Goal: Task Accomplishment & Management: Complete application form

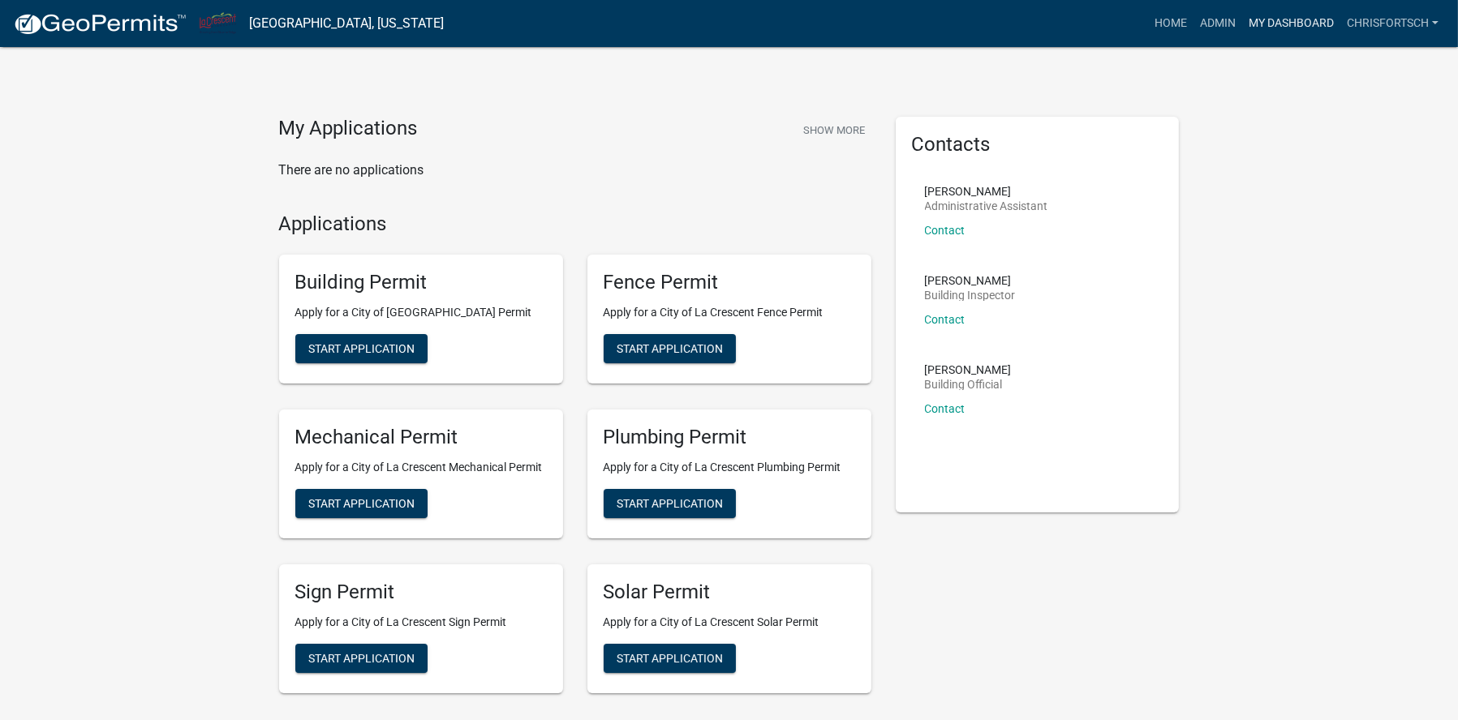
click at [1305, 24] on link "My Dashboard" at bounding box center [1291, 23] width 98 height 31
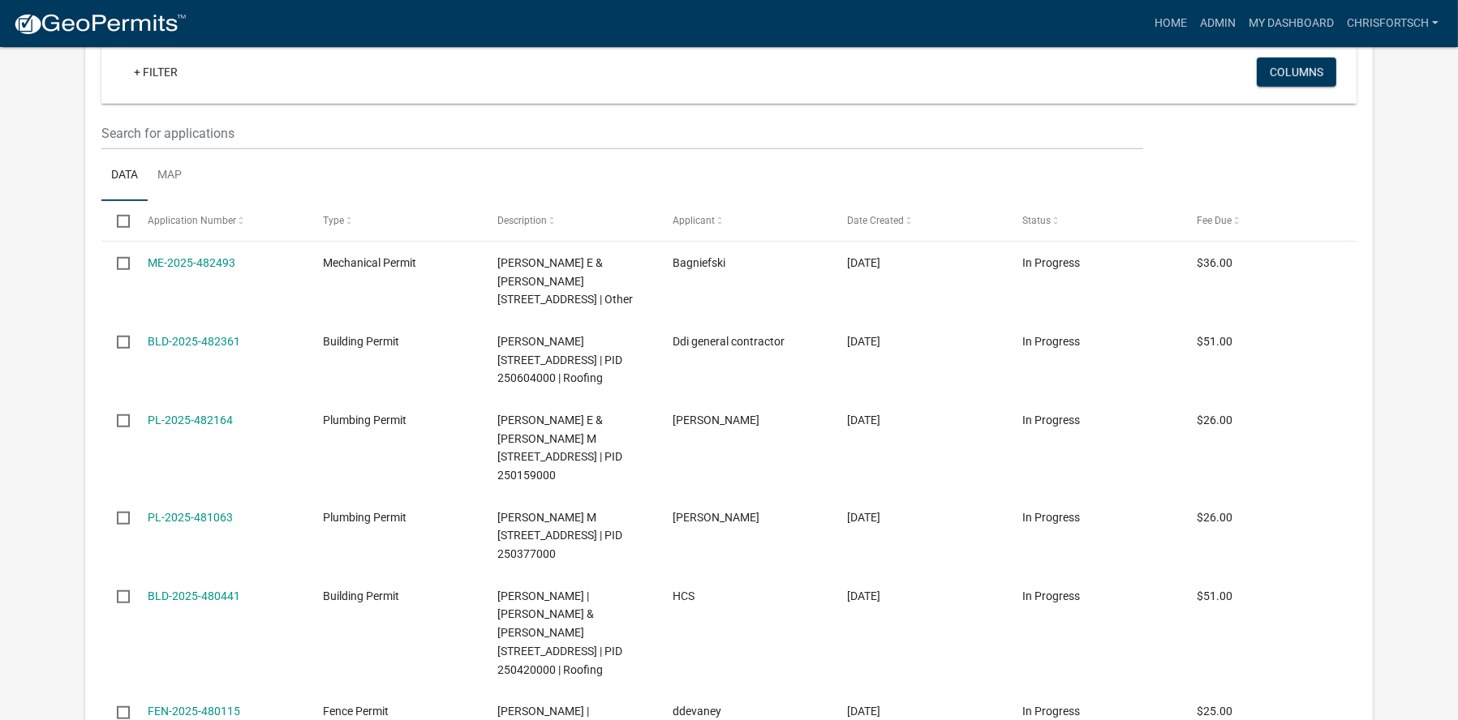
scroll to position [1866, 0]
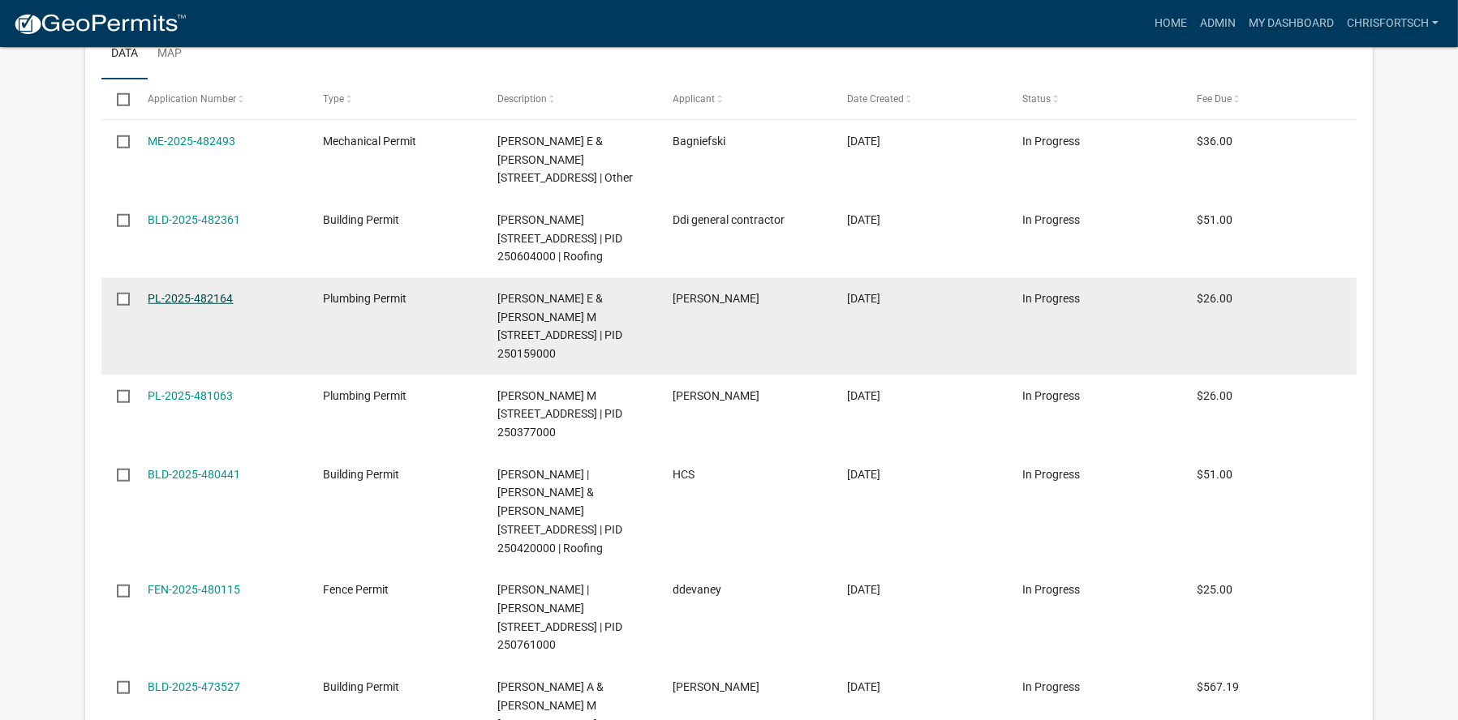
click at [176, 305] on link "PL-2025-482164" at bounding box center [190, 298] width 85 height 13
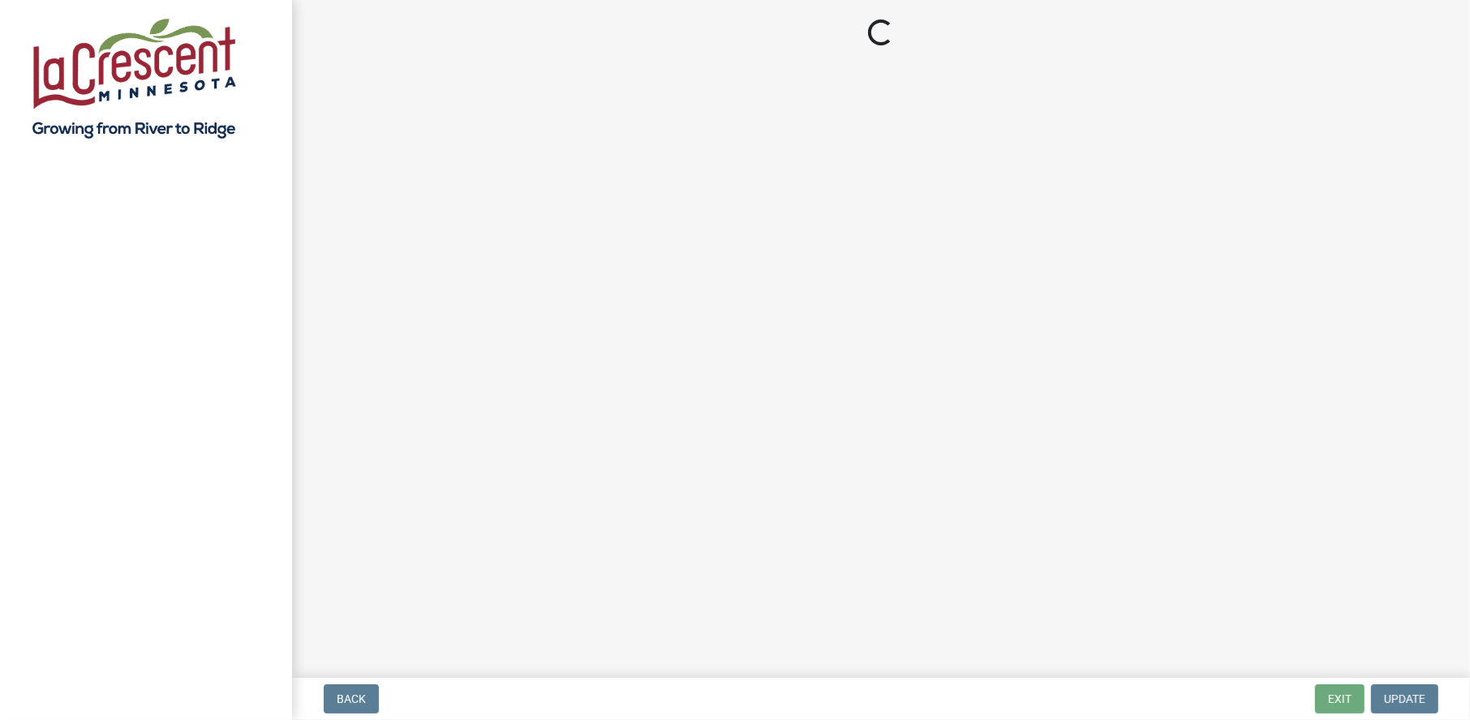
select select "3: 3"
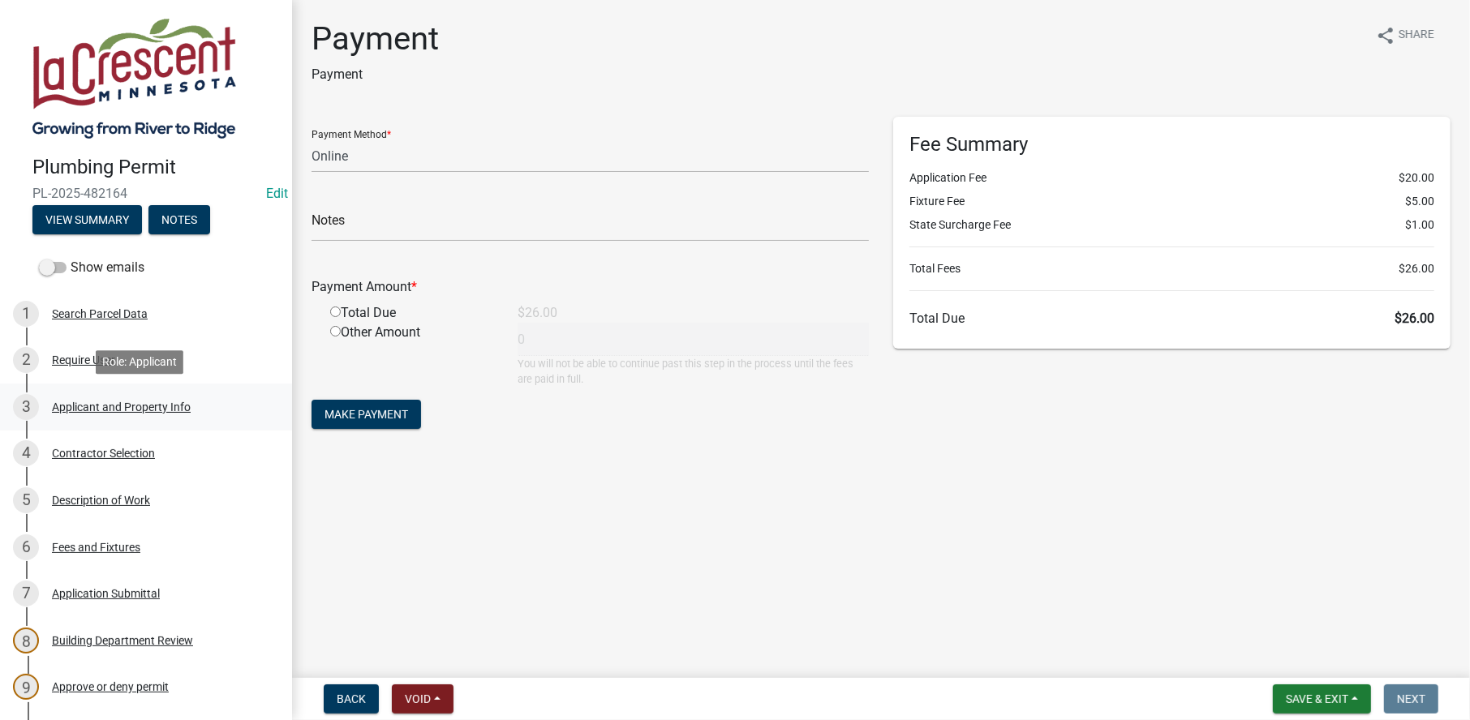
click at [105, 402] on div "Applicant and Property Info" at bounding box center [121, 407] width 139 height 11
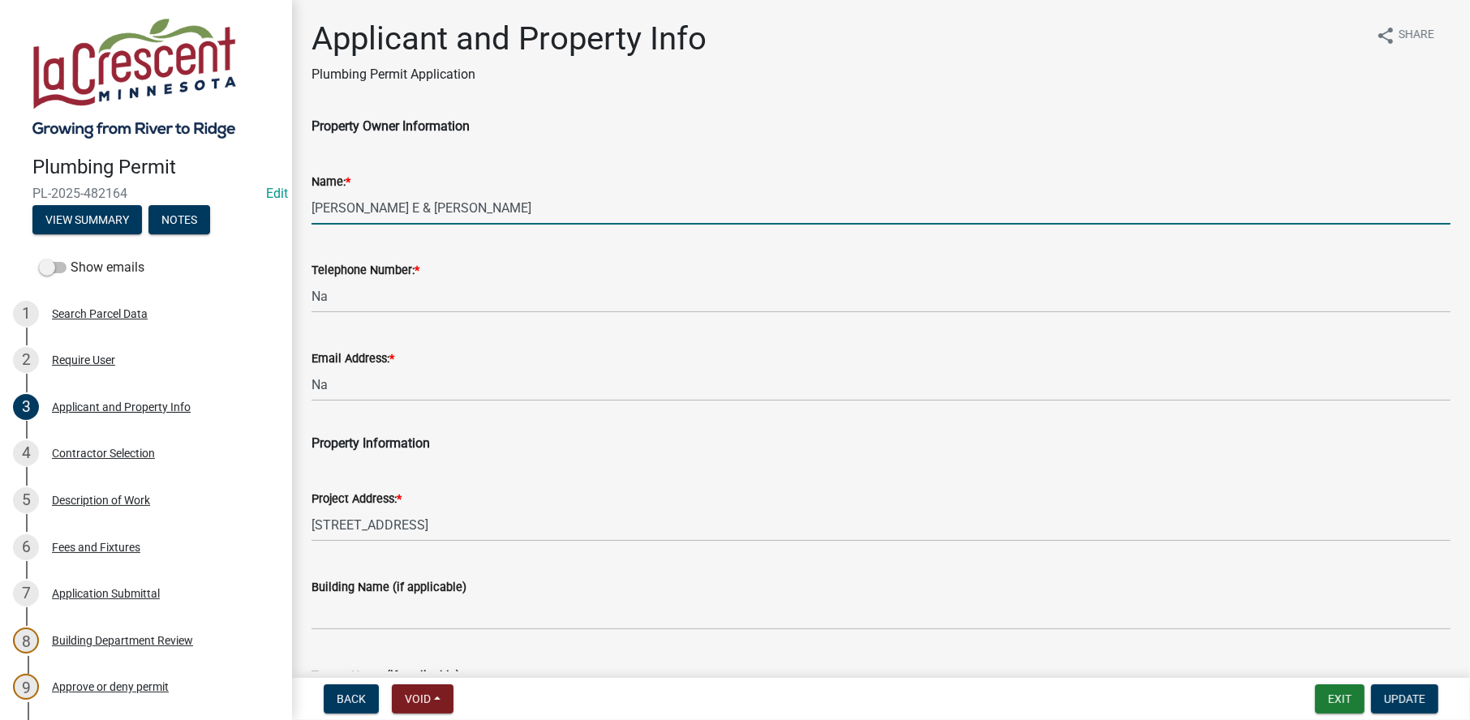
click at [361, 207] on input "[PERSON_NAME] E & [PERSON_NAME]" at bounding box center [881, 207] width 1139 height 33
click at [423, 207] on input "[PERSON_NAME] E & [PERSON_NAME]" at bounding box center [881, 207] width 1139 height 33
click at [523, 208] on input "[PERSON_NAME] & [PERSON_NAME]" at bounding box center [881, 207] width 1139 height 33
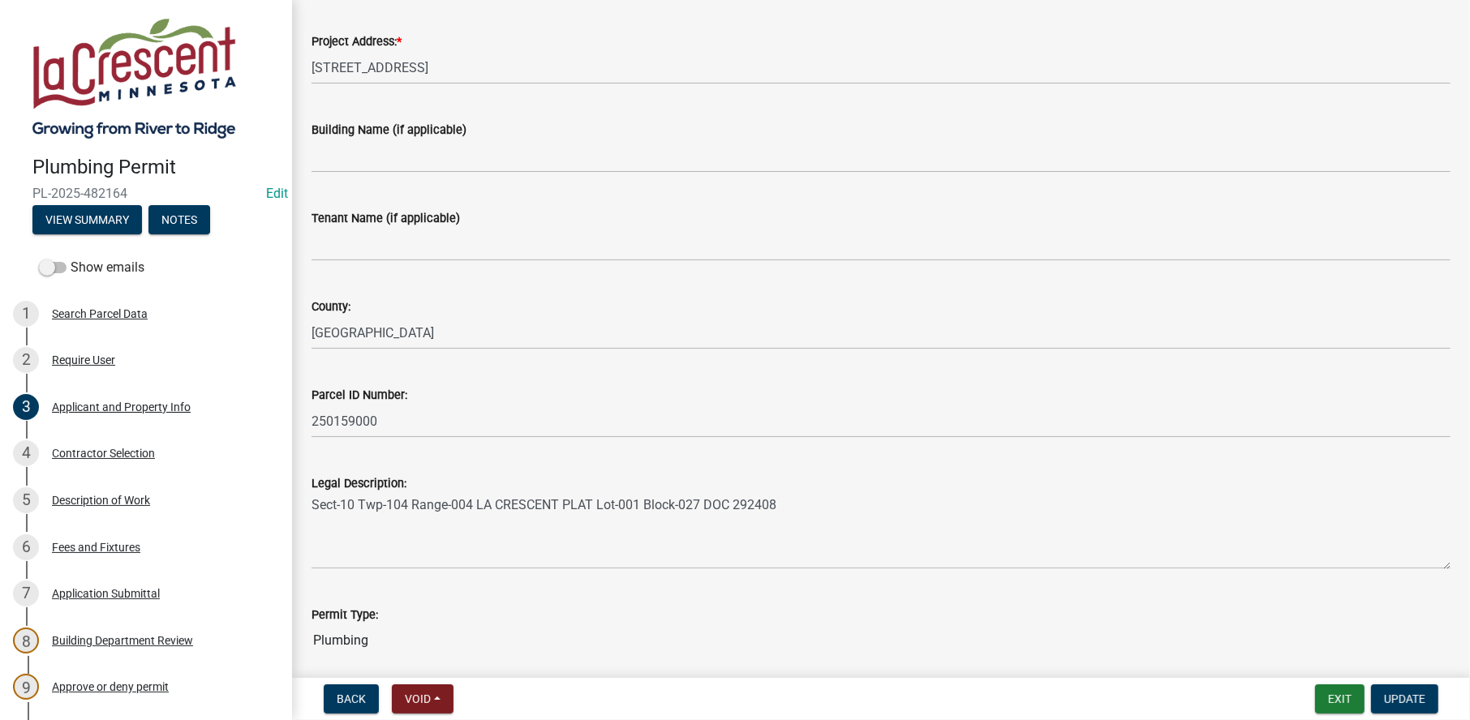
scroll to position [487, 0]
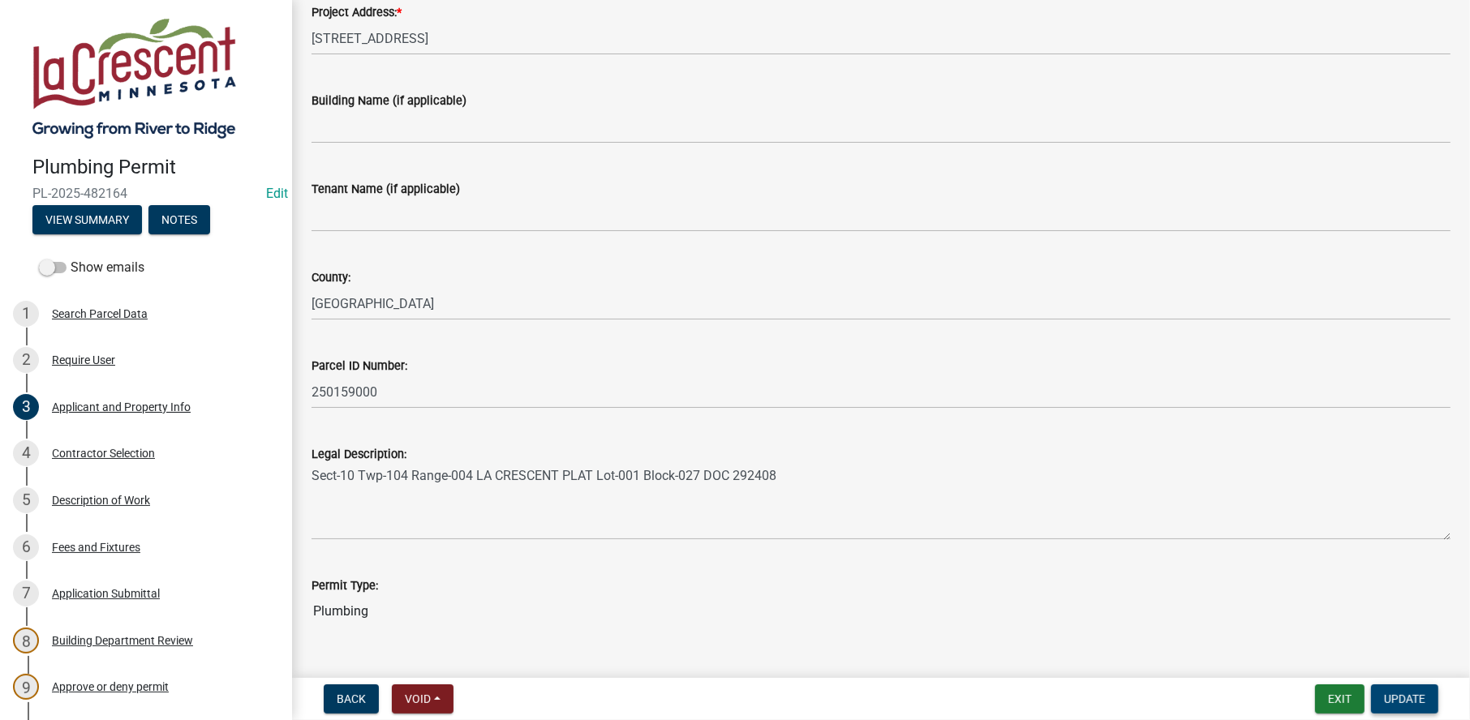
type input "[PERSON_NAME] & [PERSON_NAME]"
click at [1411, 693] on span "Update" at bounding box center [1404, 699] width 41 height 13
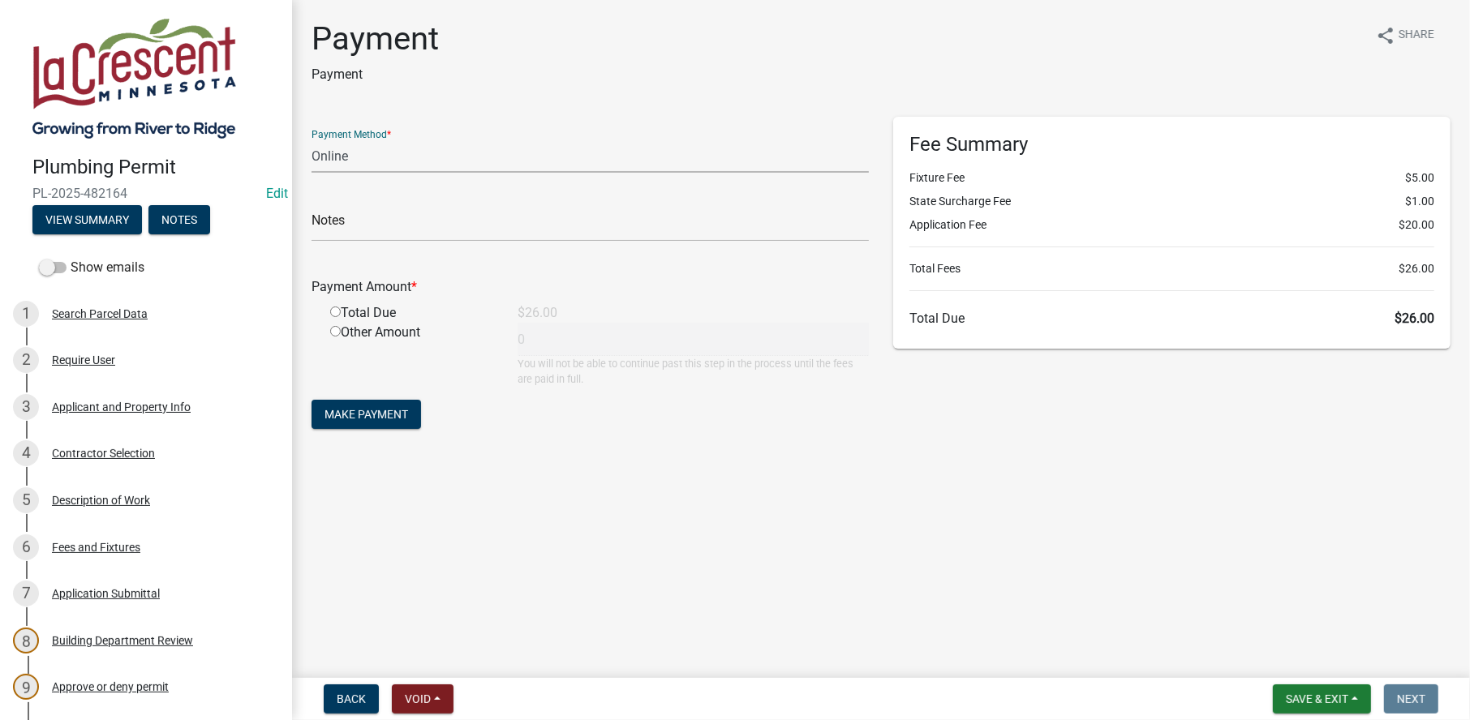
click at [385, 151] on select "Credit Card POS Check Cash Online" at bounding box center [590, 156] width 557 height 33
select select "0: 2"
click at [312, 140] on select "Credit Card POS Check Cash Online" at bounding box center [590, 156] width 557 height 33
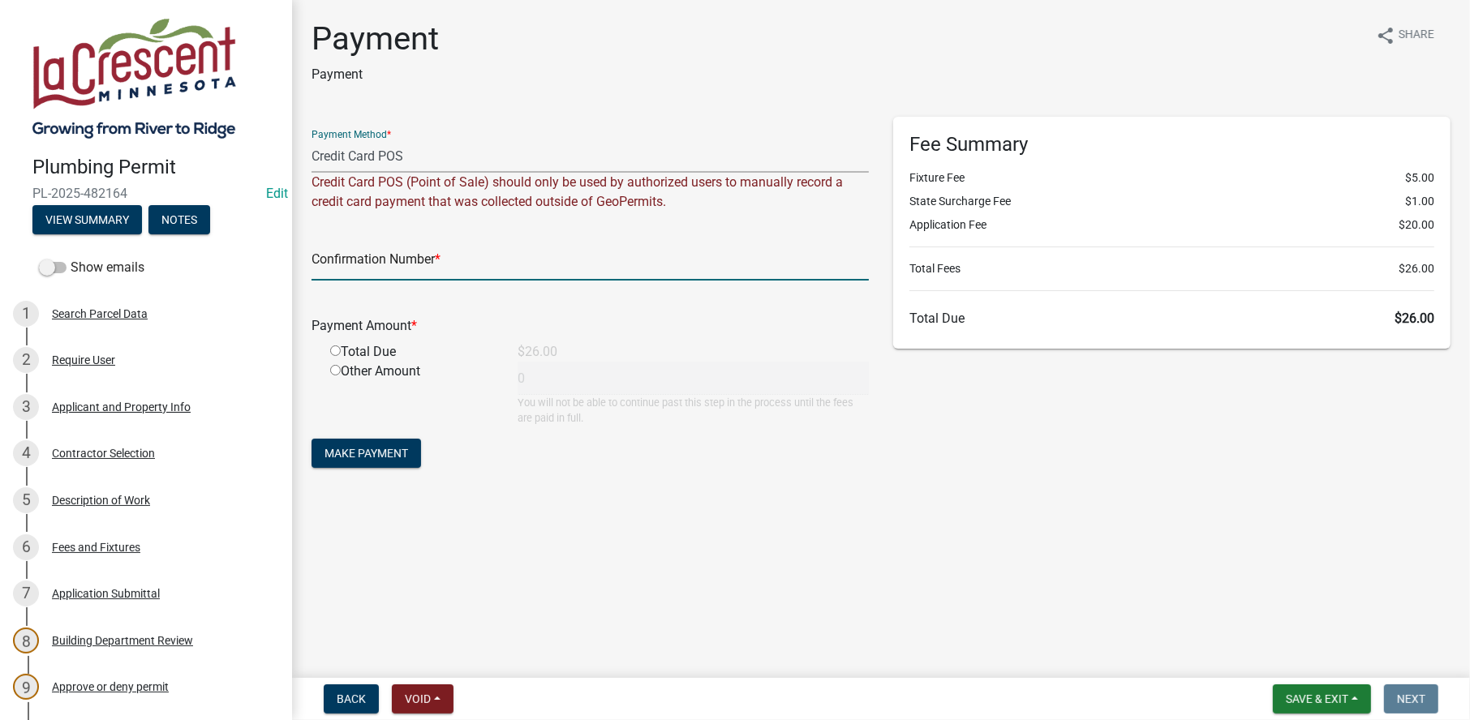
click at [328, 266] on input "text" at bounding box center [590, 263] width 557 height 33
type input "04656960"
click at [337, 350] on input "radio" at bounding box center [335, 351] width 11 height 11
radio input "true"
type input "26"
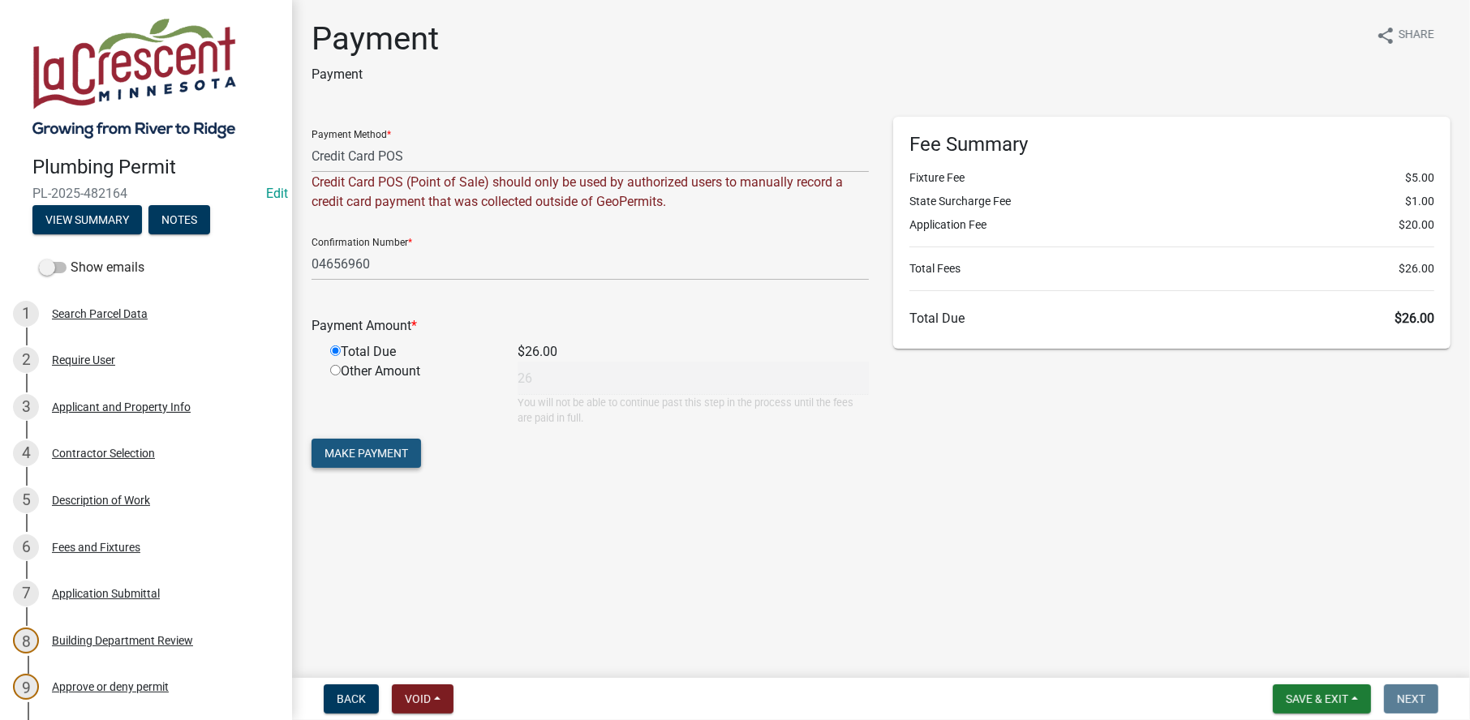
click at [380, 447] on span "Make Payment" at bounding box center [366, 453] width 84 height 13
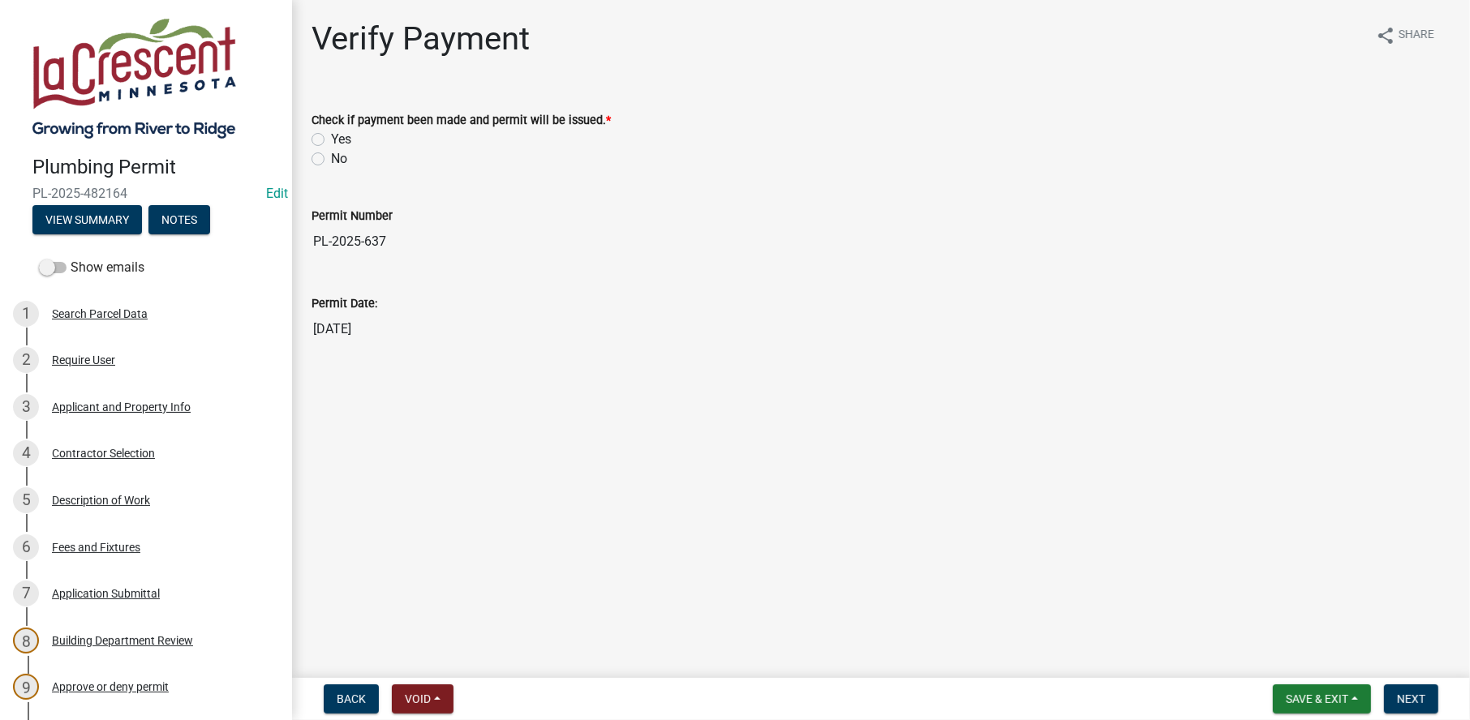
click at [331, 139] on label "Yes" at bounding box center [341, 139] width 20 height 19
click at [331, 139] on input "Yes" at bounding box center [336, 135] width 11 height 11
radio input "true"
click at [1394, 698] on button "Next" at bounding box center [1411, 699] width 54 height 29
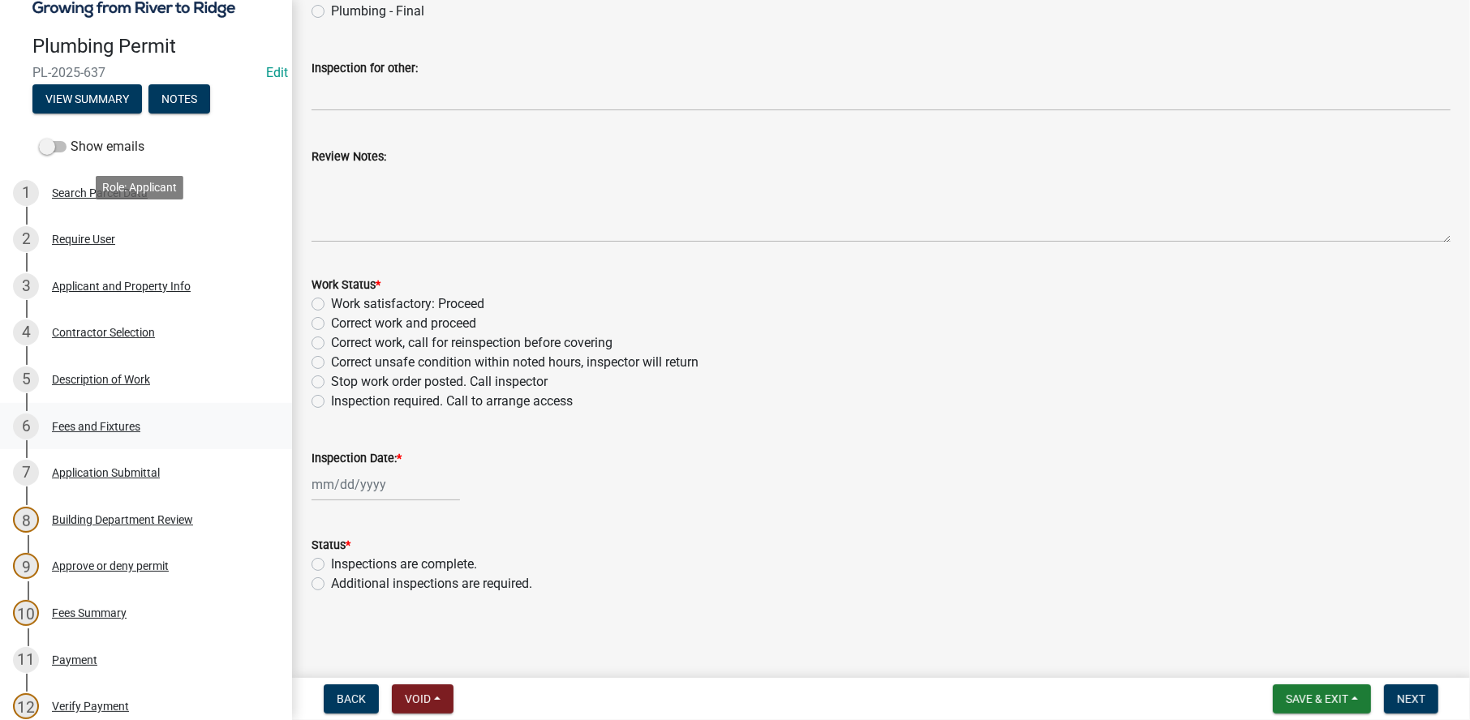
scroll to position [324, 0]
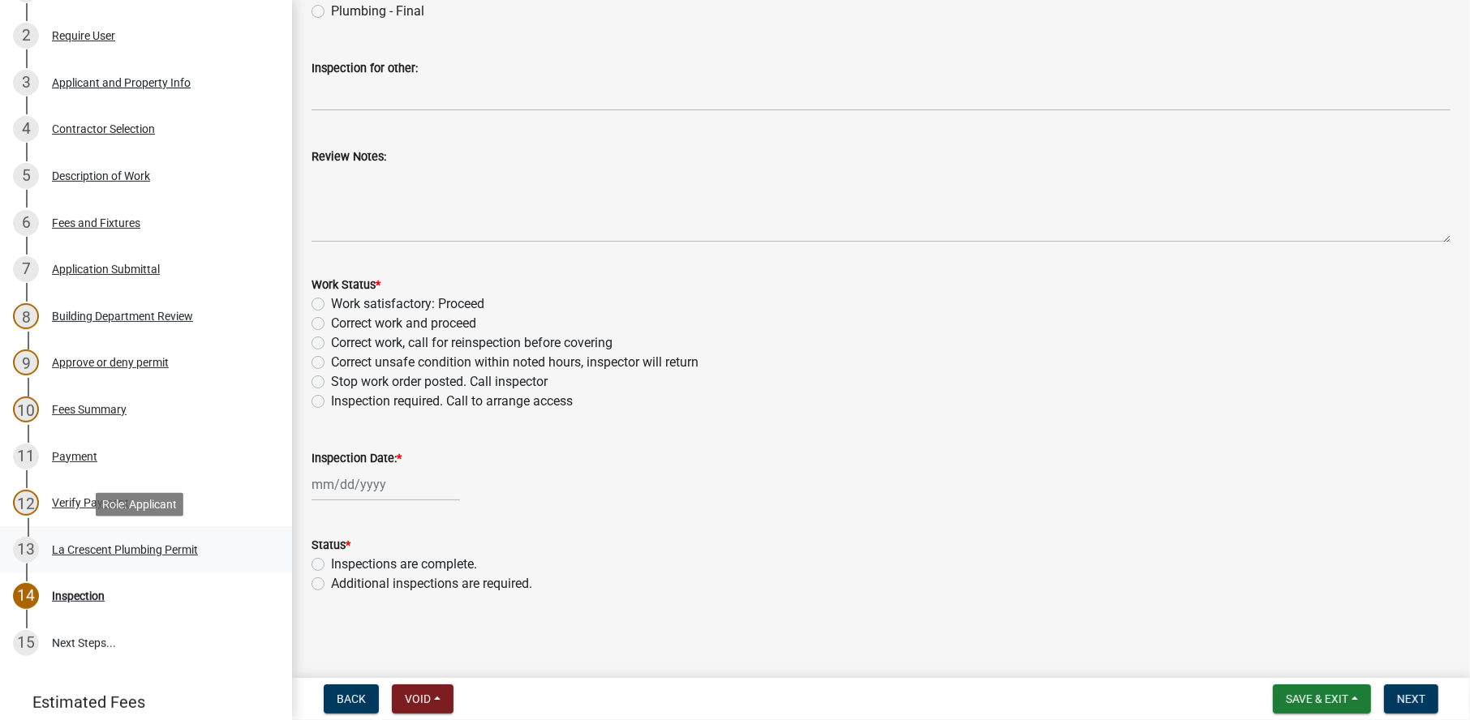
click at [139, 544] on div "La Crescent Plumbing Permit" at bounding box center [125, 549] width 146 height 11
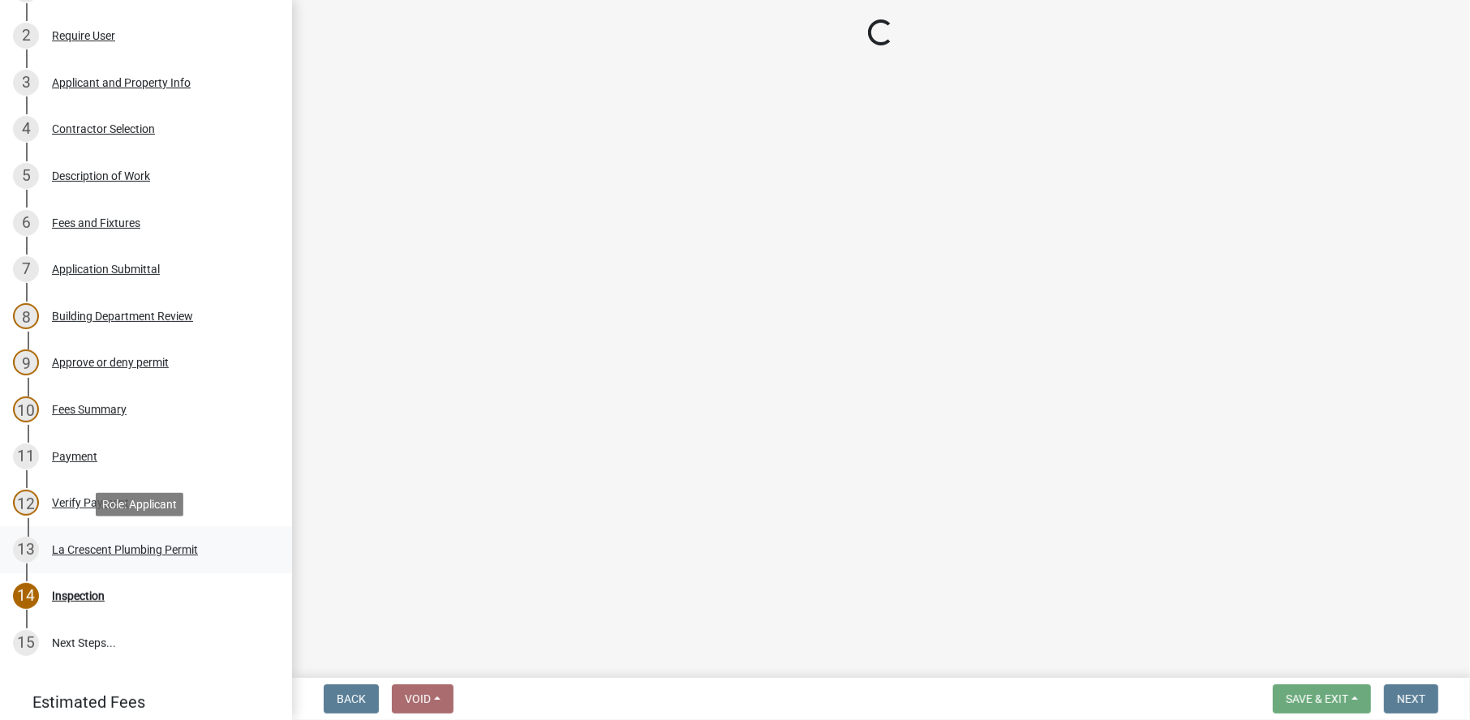
scroll to position [0, 0]
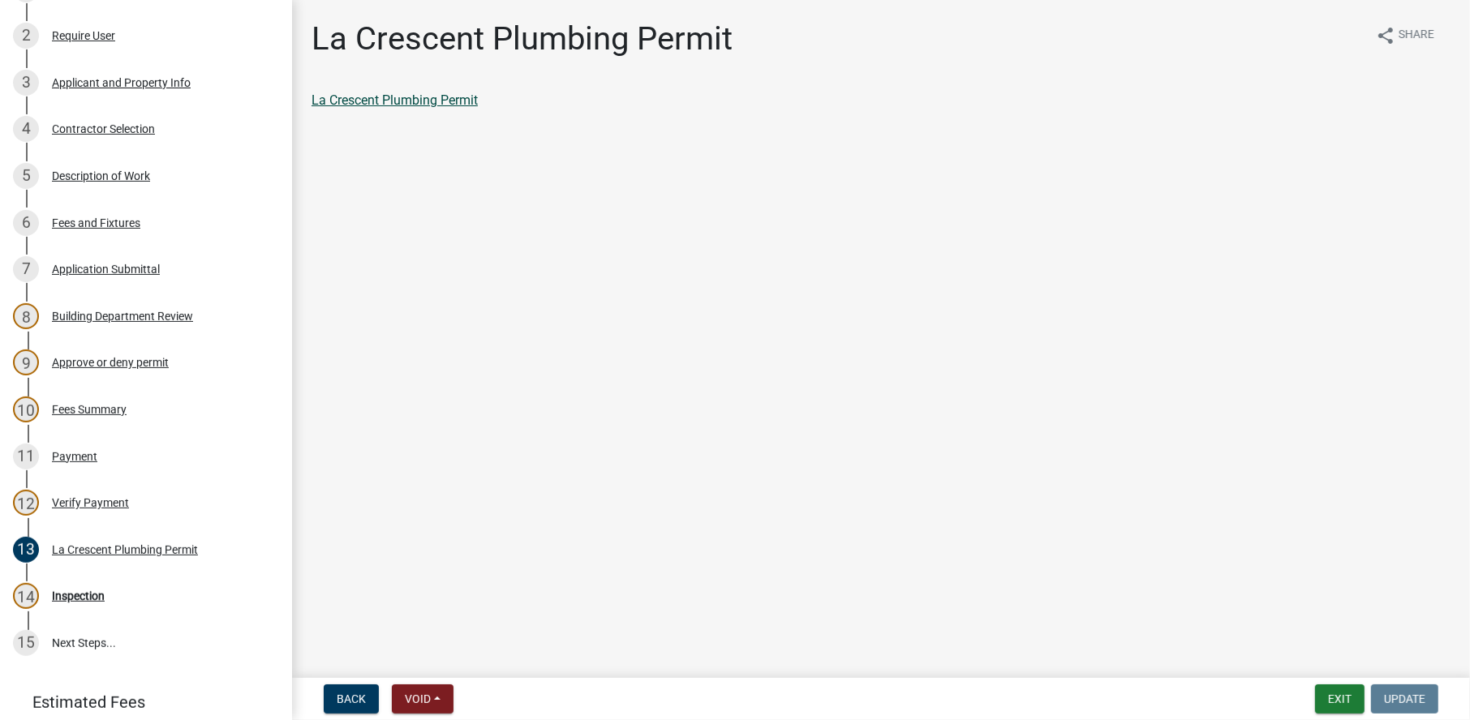
click at [349, 97] on link "La Crescent Plumbing Permit" at bounding box center [395, 99] width 166 height 15
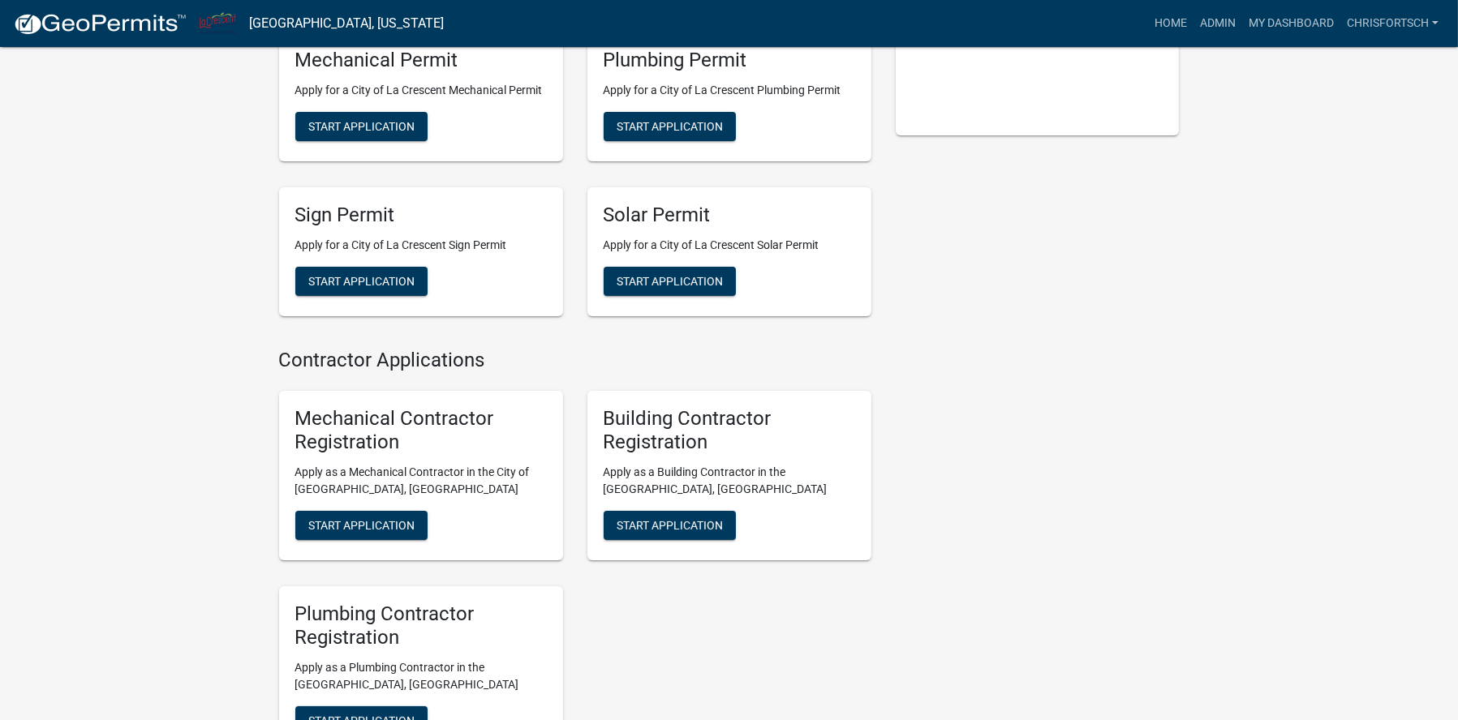
scroll to position [406, 0]
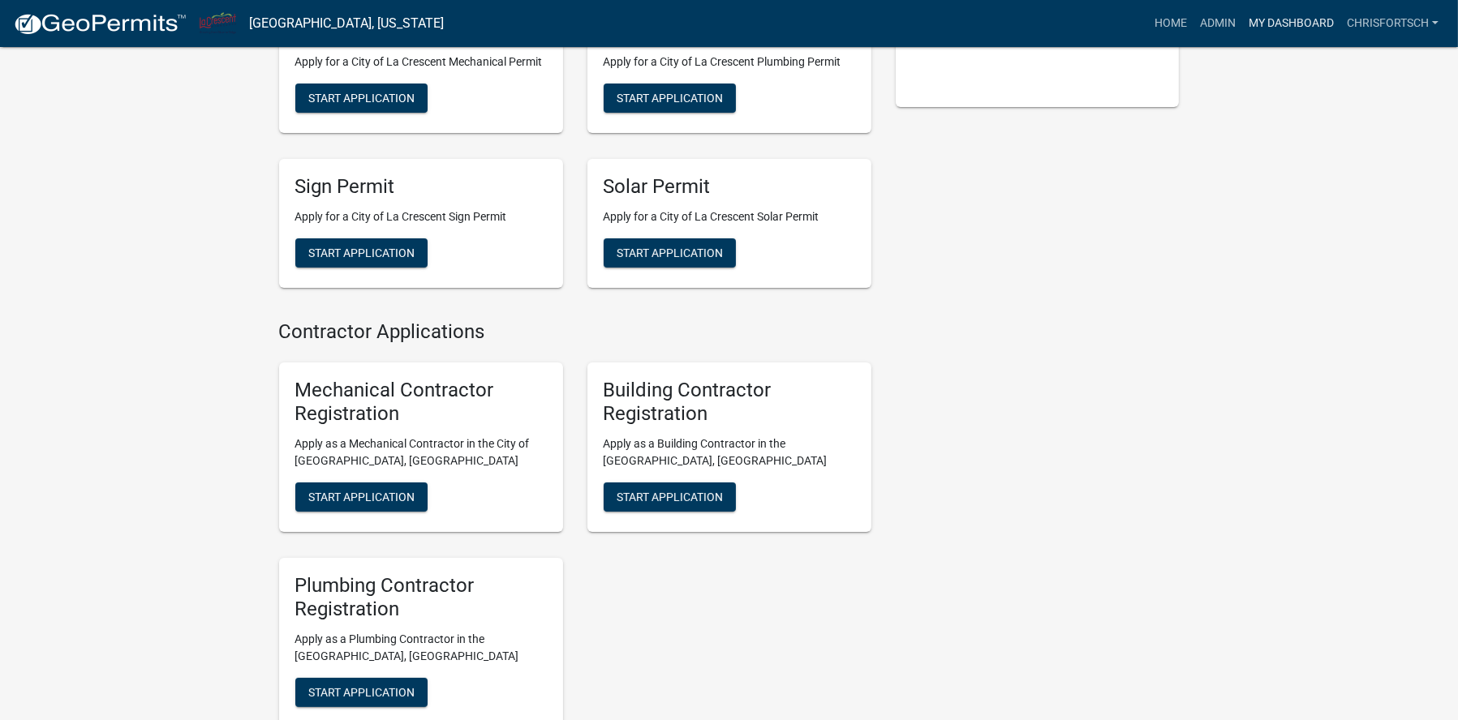
click at [1257, 22] on link "My Dashboard" at bounding box center [1291, 23] width 98 height 31
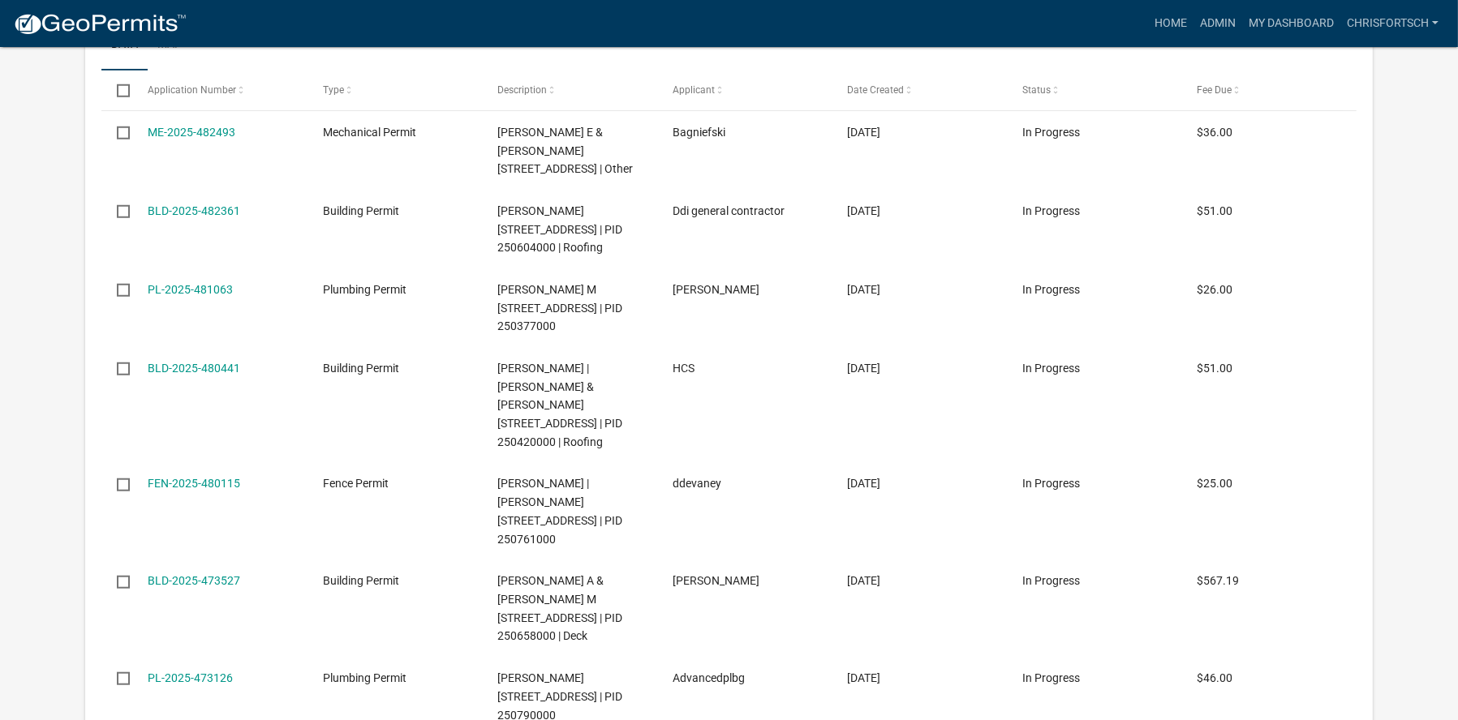
scroll to position [1785, 0]
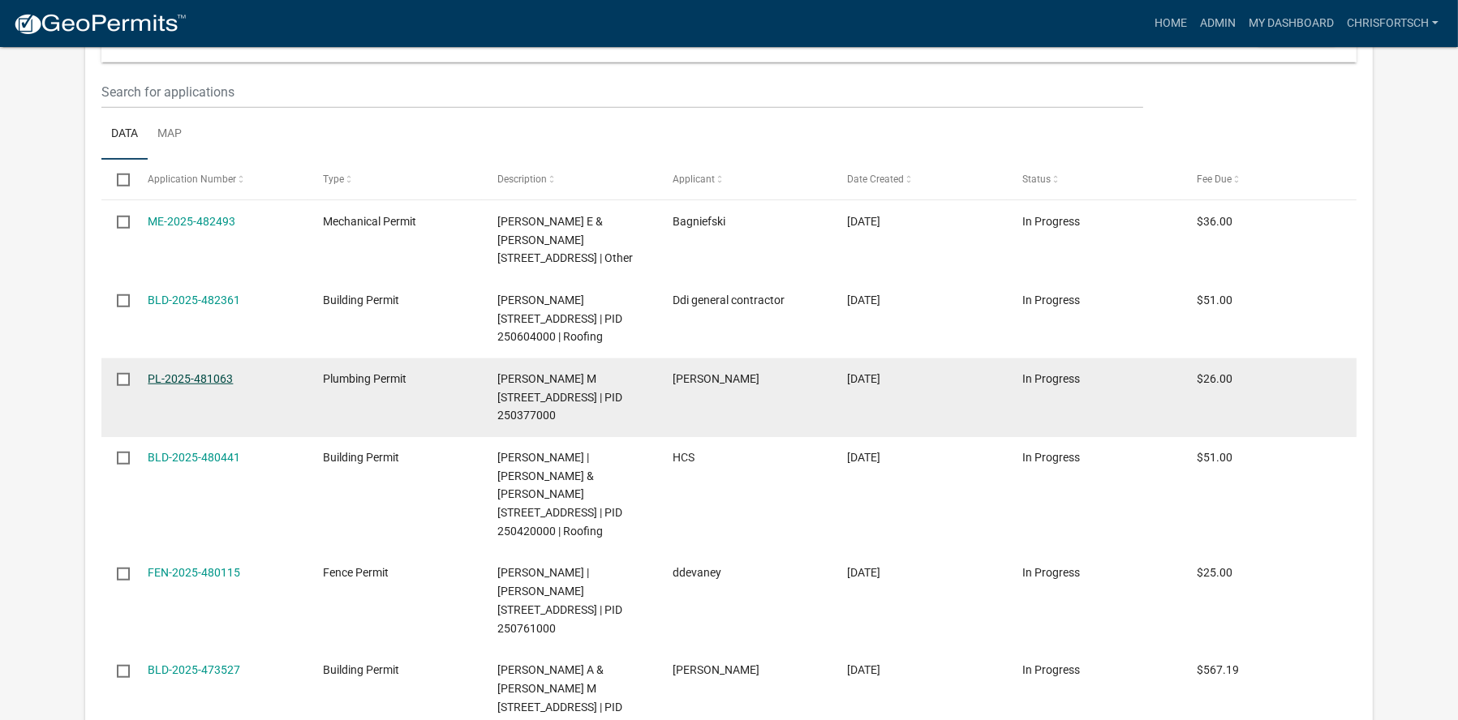
click at [175, 385] on link "PL-2025-481063" at bounding box center [190, 378] width 85 height 13
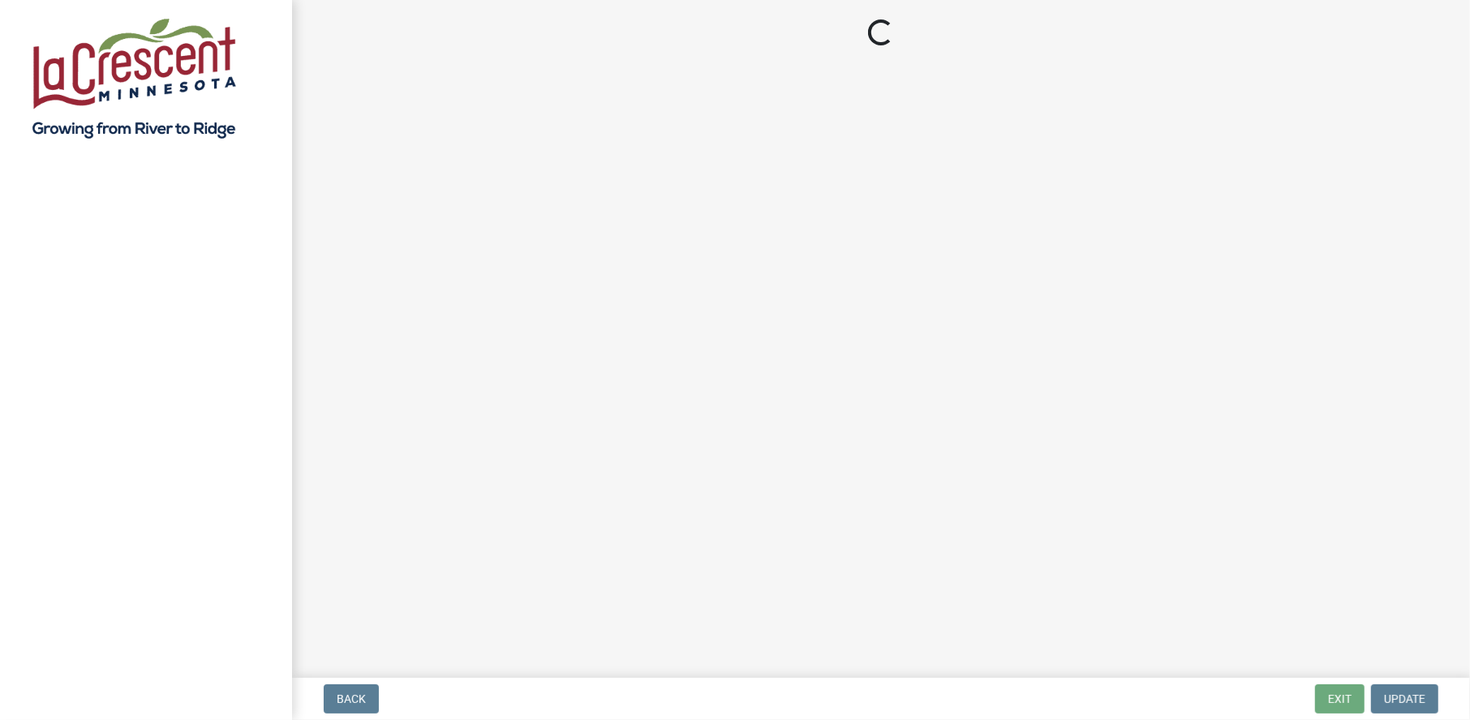
select select "3: 3"
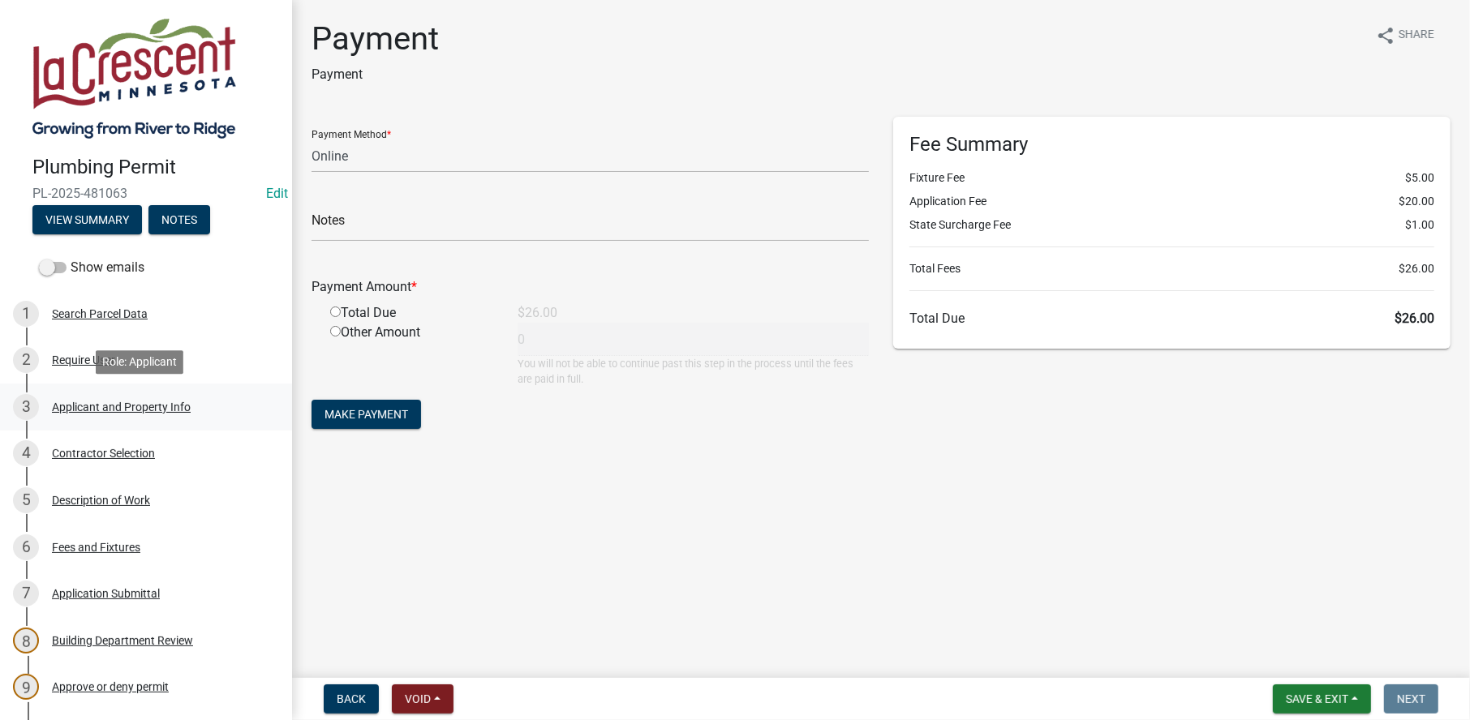
click at [116, 404] on div "Applicant and Property Info" at bounding box center [121, 407] width 139 height 11
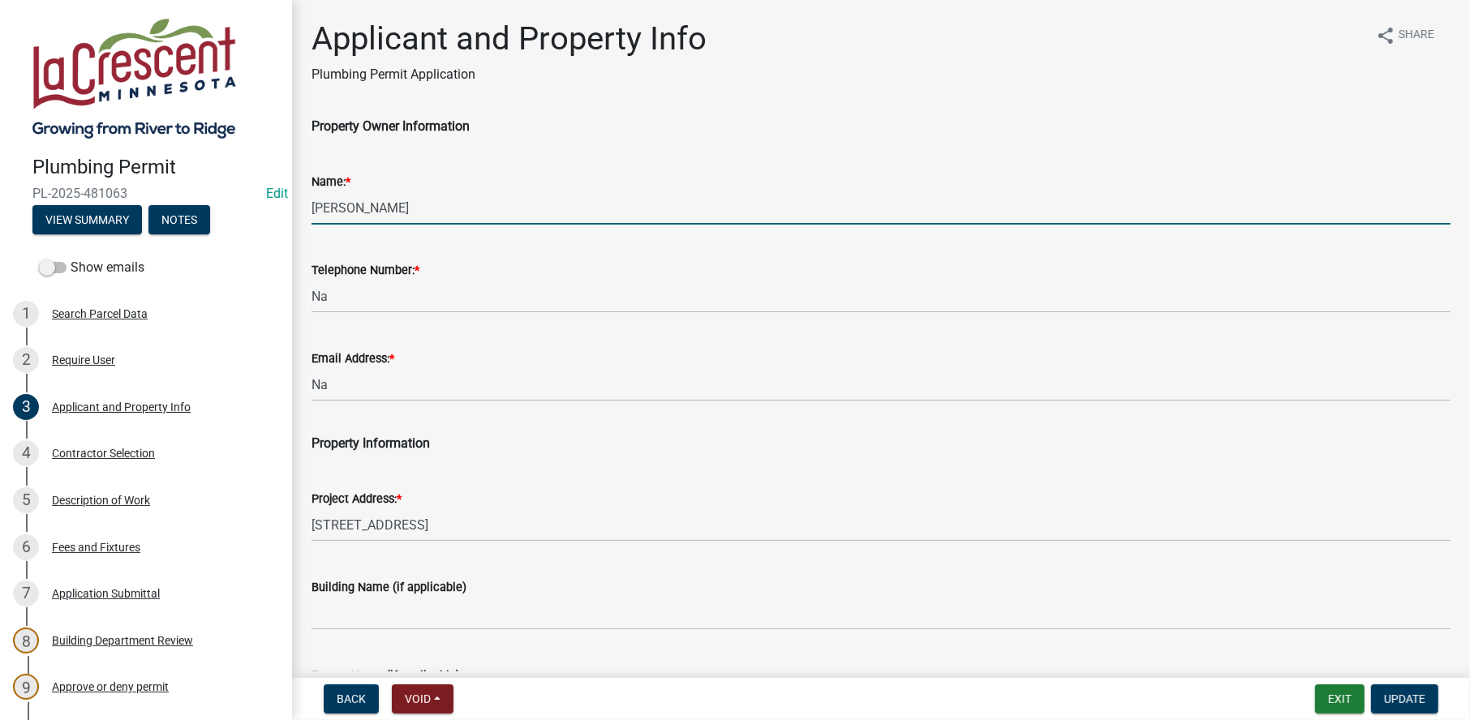
click at [350, 204] on input "HAHN,LISA M" at bounding box center [881, 207] width 1139 height 33
click at [396, 206] on input "HAHN, LISA M" at bounding box center [881, 207] width 1139 height 33
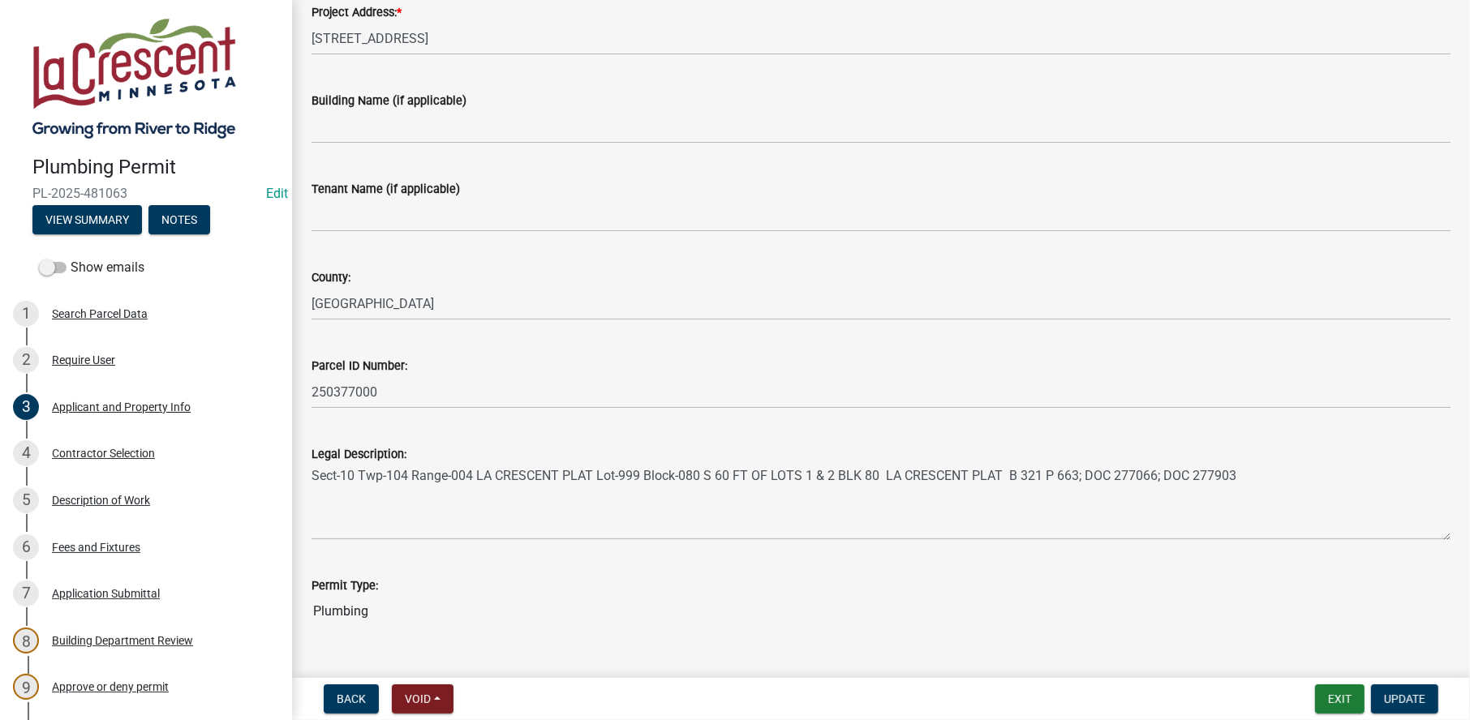
scroll to position [520, 0]
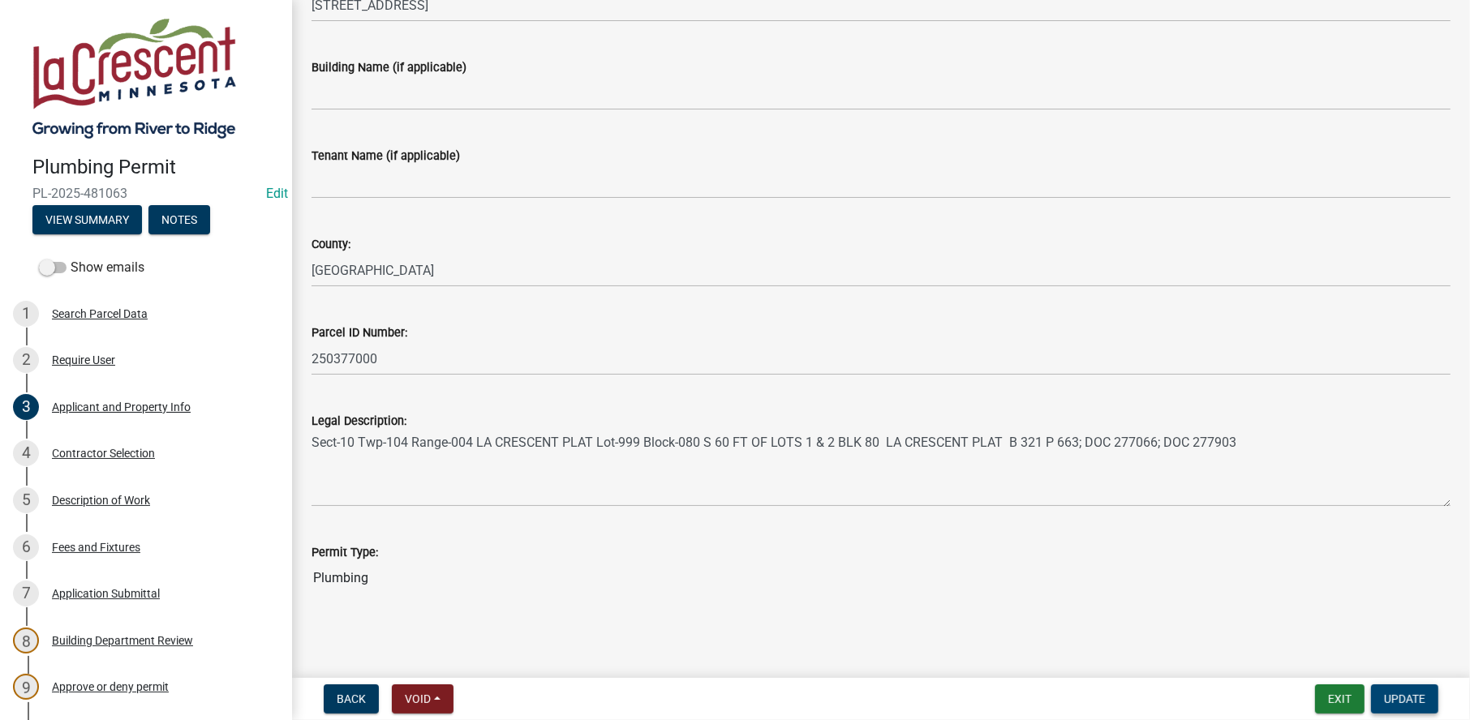
type input "HAHN, LISA"
click at [1398, 698] on span "Update" at bounding box center [1404, 699] width 41 height 13
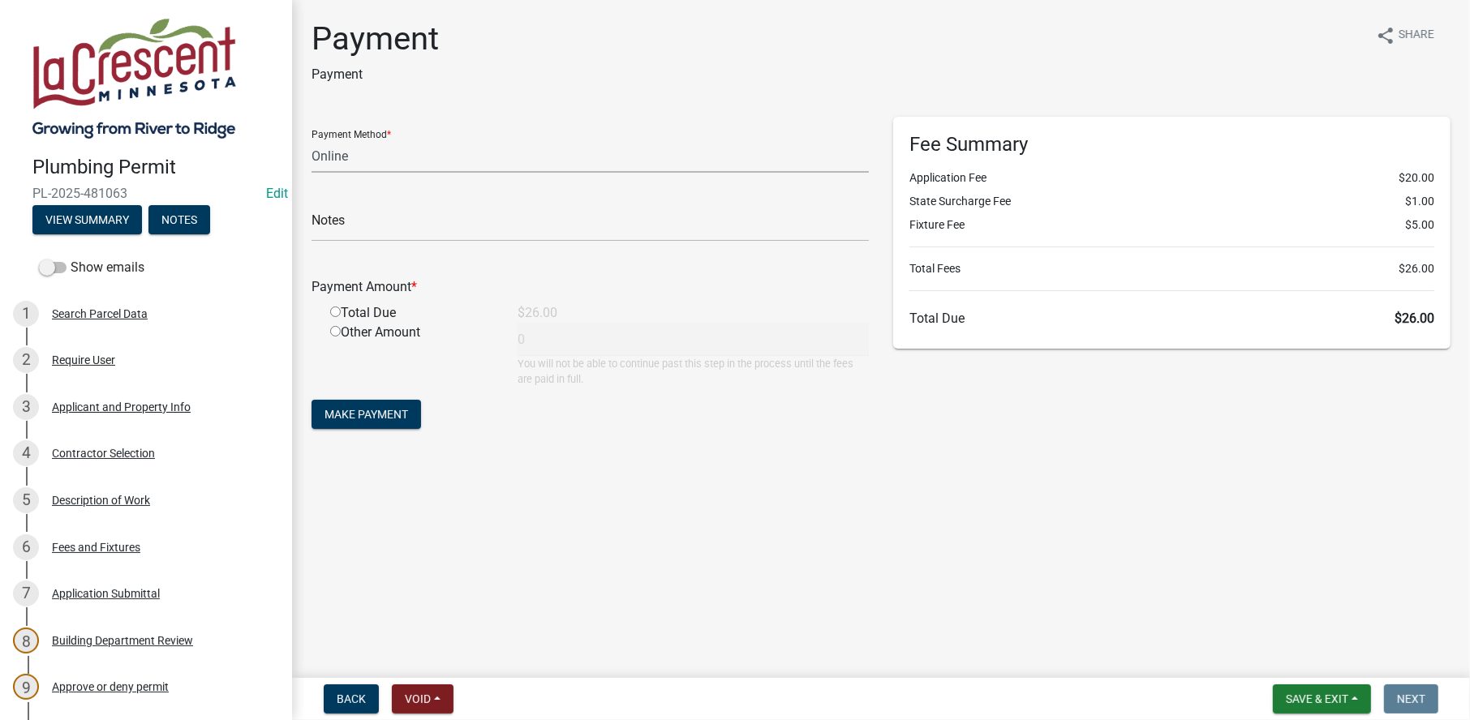
click at [324, 152] on select "Credit Card POS Check Cash Online" at bounding box center [590, 156] width 557 height 33
select select "0: 2"
click at [312, 140] on select "Credit Card POS Check Cash Online" at bounding box center [590, 156] width 557 height 33
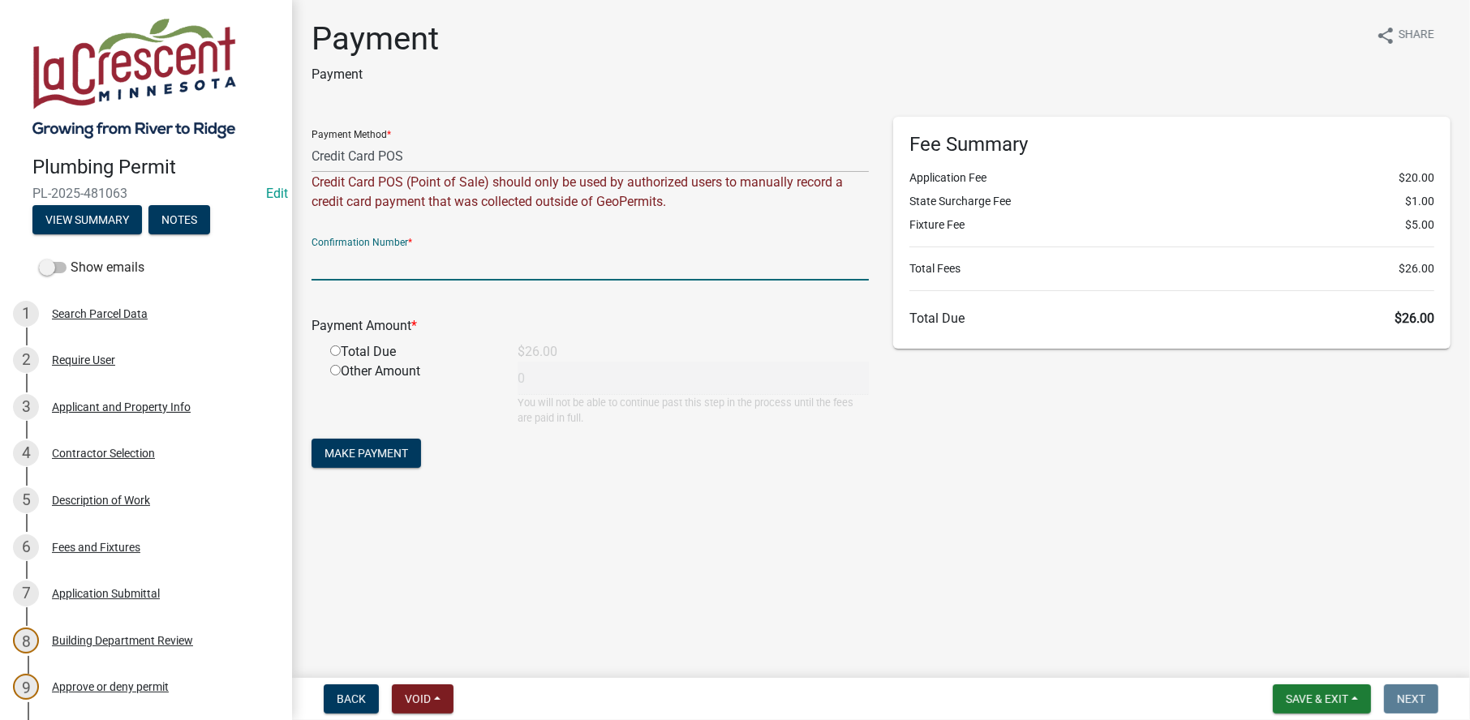
click at [331, 267] on input "text" at bounding box center [590, 263] width 557 height 33
type input "1"
type input "04656960"
click at [337, 350] on input "radio" at bounding box center [335, 351] width 11 height 11
radio input "true"
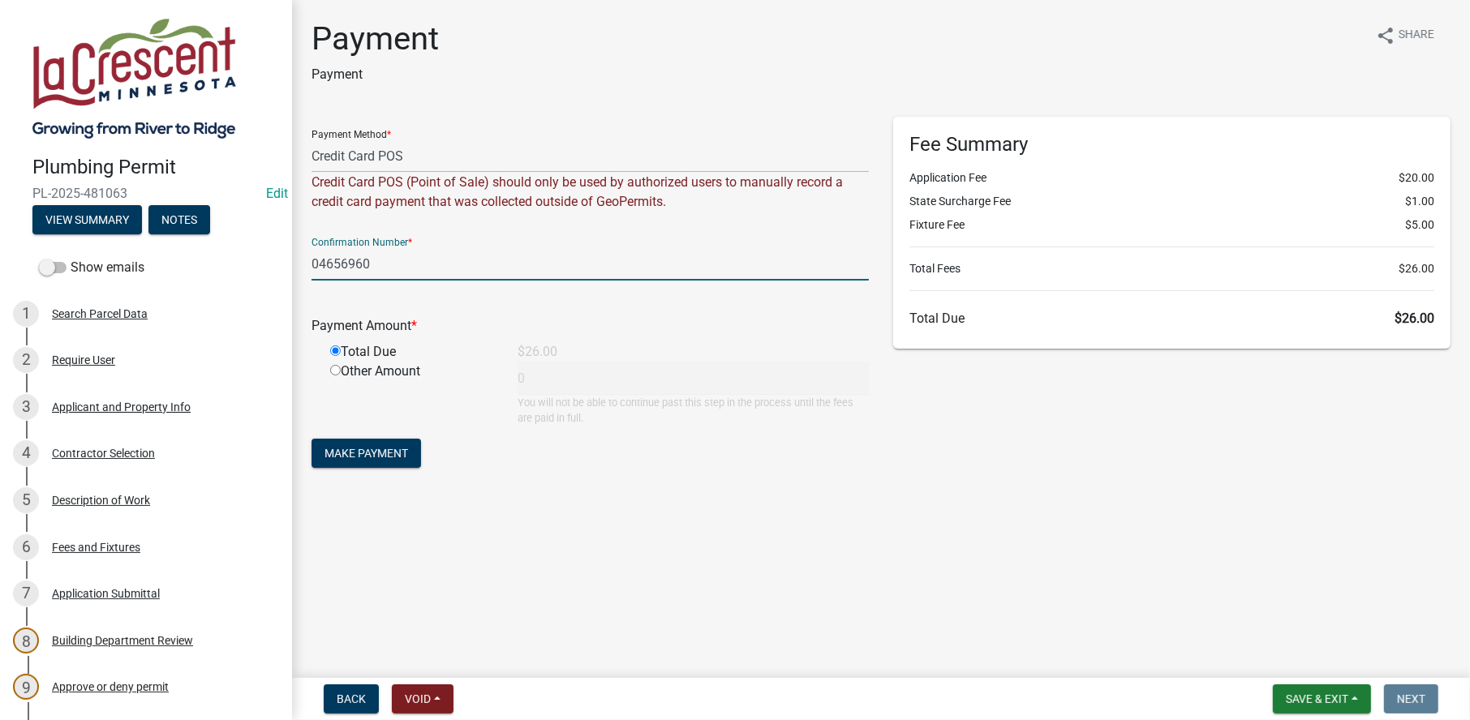
type input "26"
click at [372, 457] on span "Make Payment" at bounding box center [366, 453] width 84 height 13
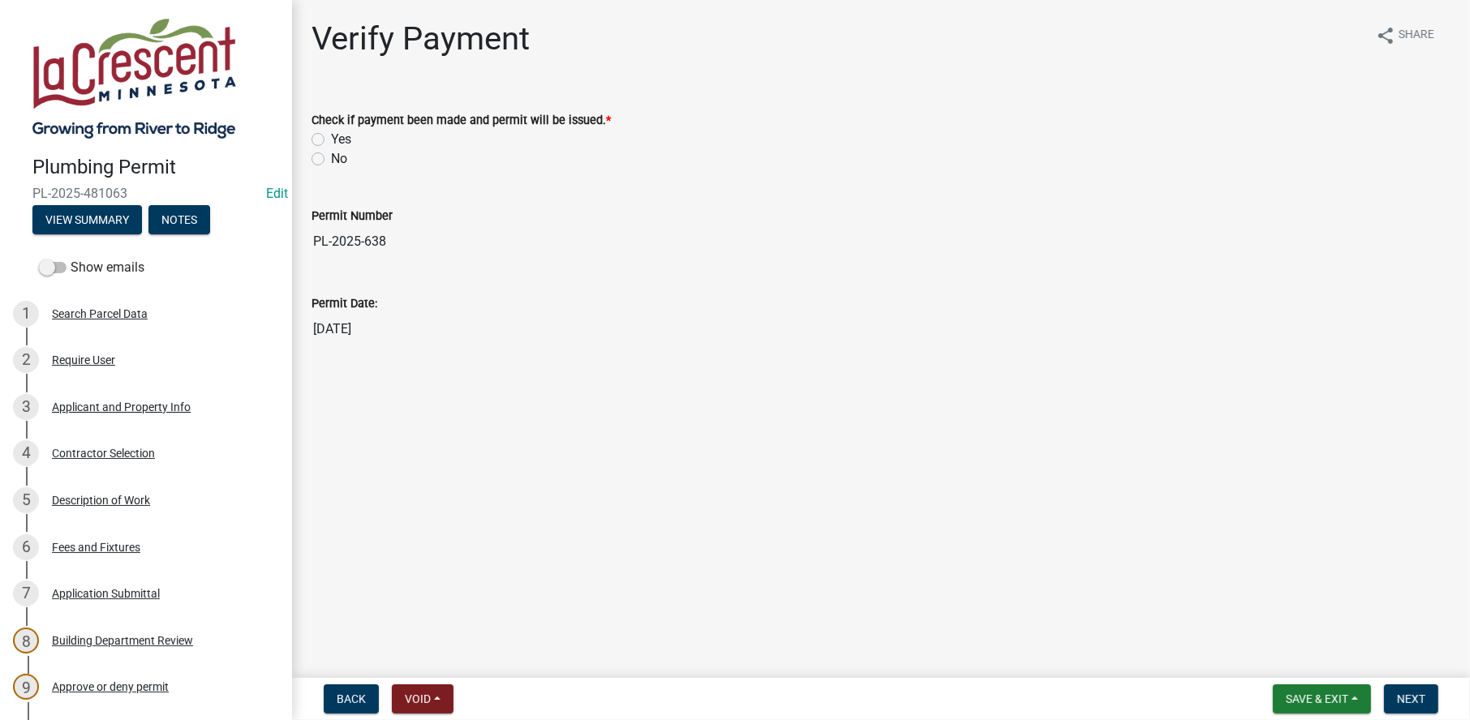
click at [331, 135] on label "Yes" at bounding box center [341, 139] width 20 height 19
click at [331, 135] on input "Yes" at bounding box center [336, 135] width 11 height 11
radio input "true"
click at [1415, 700] on span "Next" at bounding box center [1411, 699] width 28 height 13
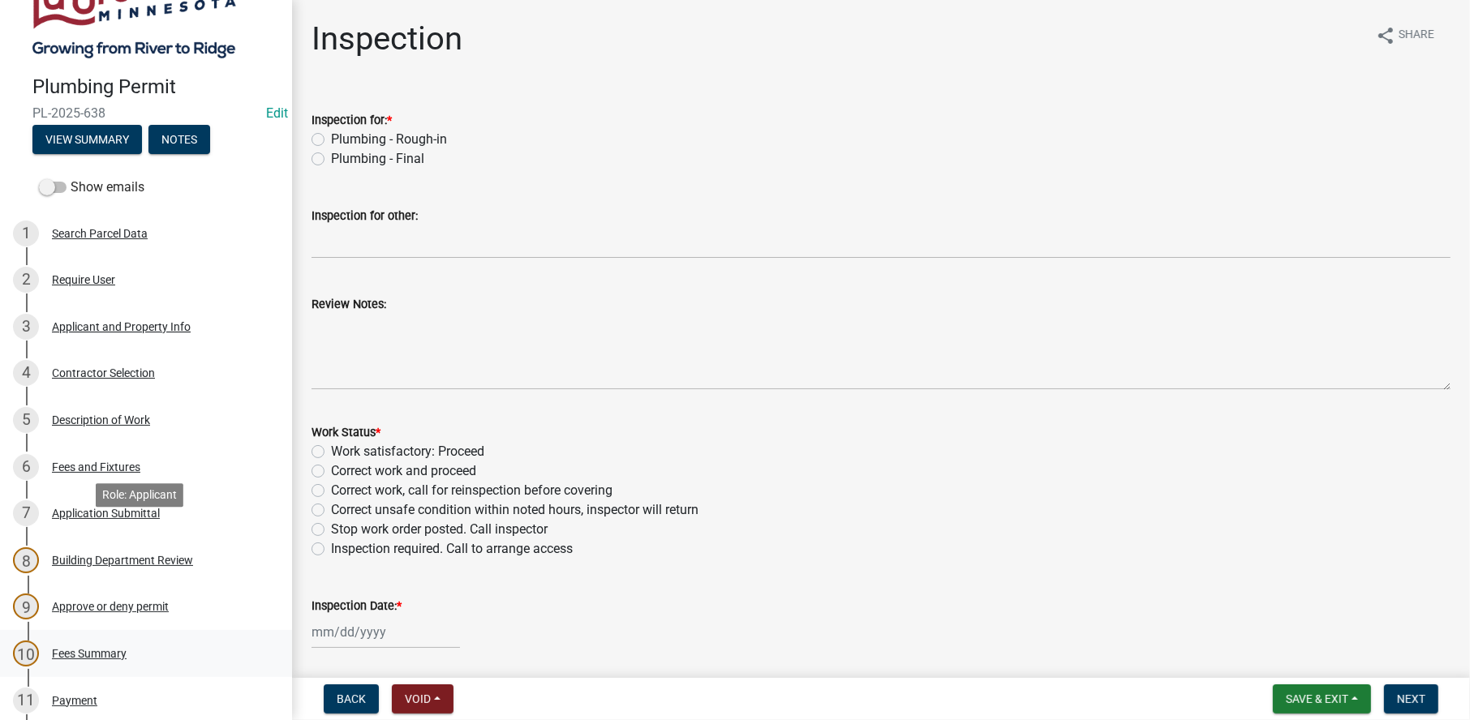
scroll to position [243, 0]
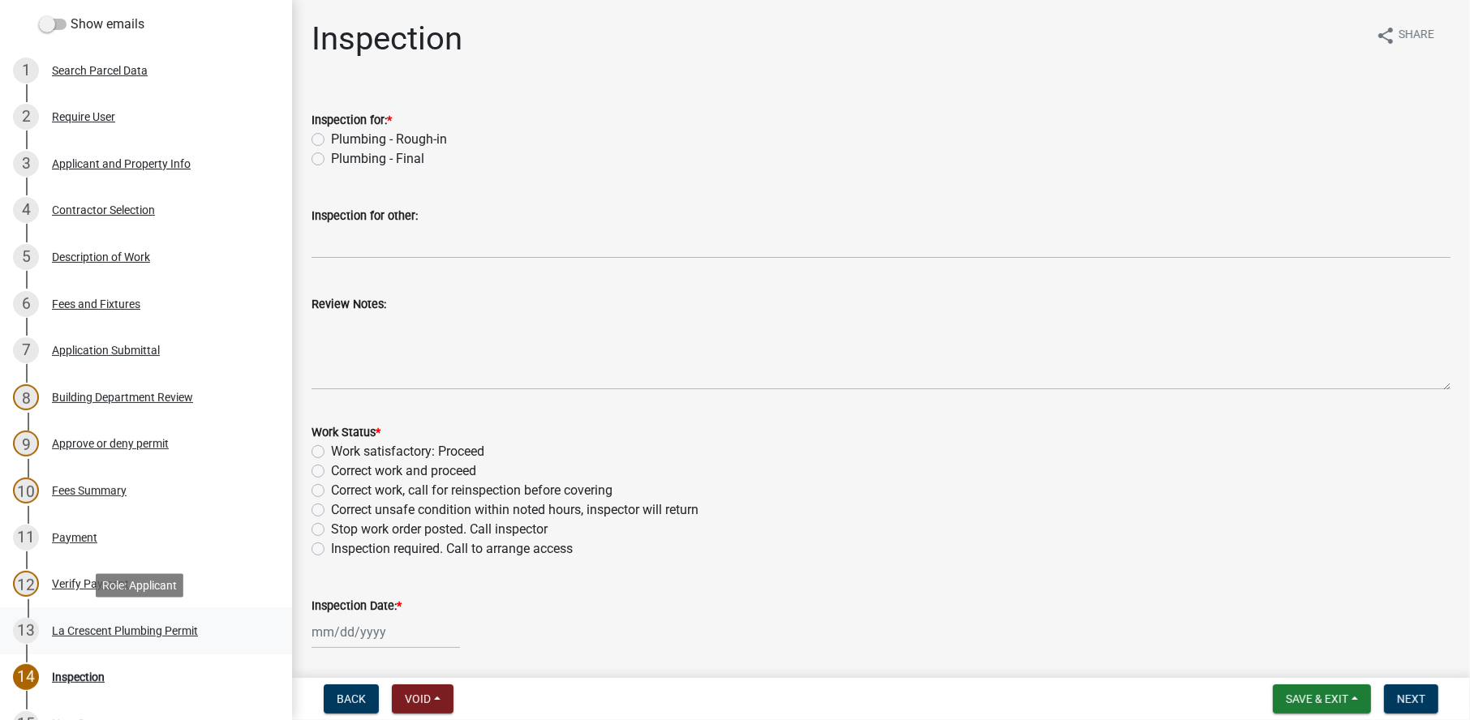
click at [101, 631] on div "La Crescent Plumbing Permit" at bounding box center [125, 630] width 146 height 11
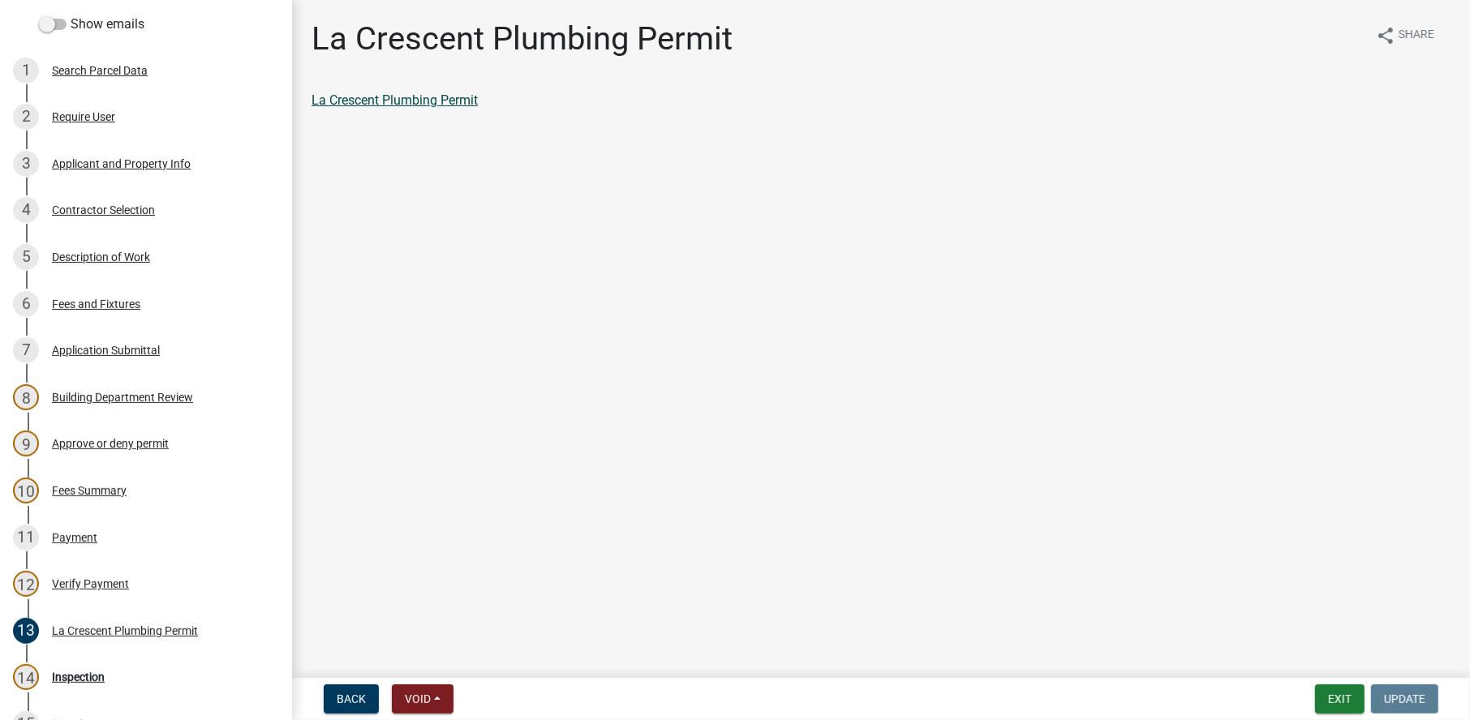
click at [397, 104] on link "La Crescent Plumbing Permit" at bounding box center [395, 99] width 166 height 15
